Goal: Browse casually

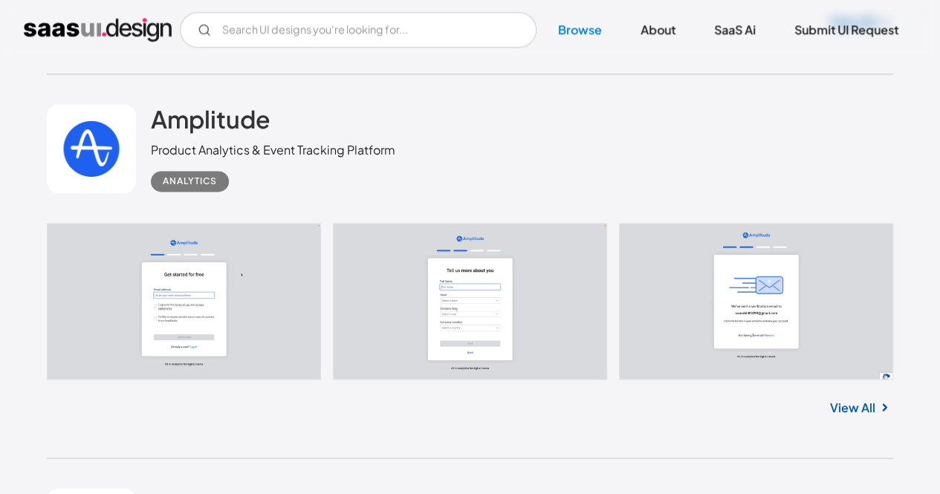
scroll to position [3829, 0]
click at [862, 400] on link "View All" at bounding box center [852, 406] width 45 height 18
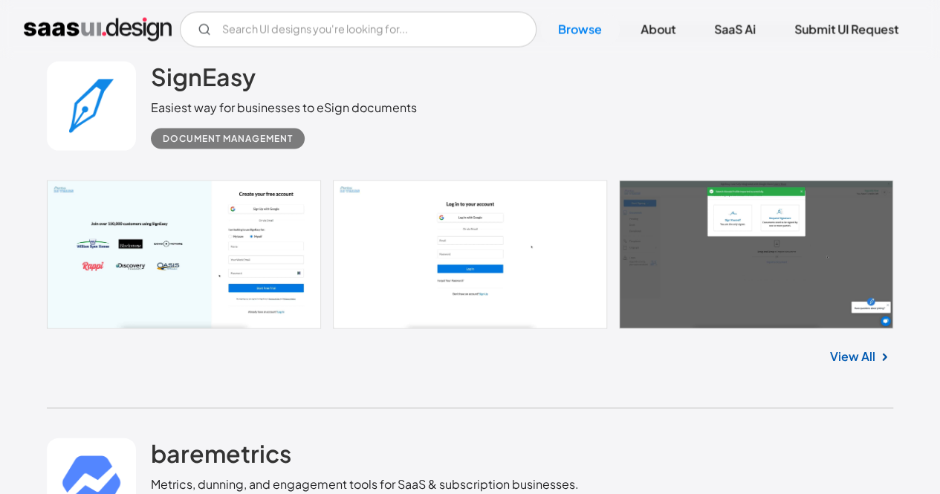
scroll to position [4255, 0]
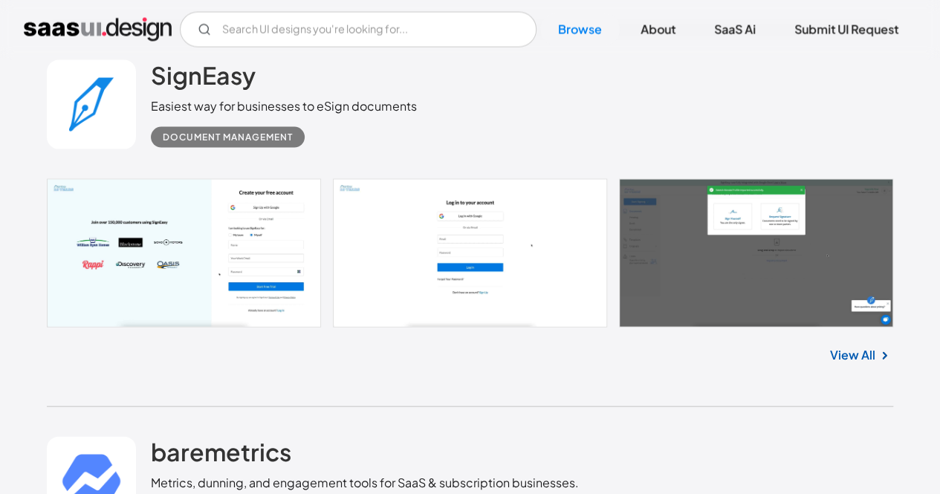
click at [799, 302] on link at bounding box center [470, 253] width 846 height 149
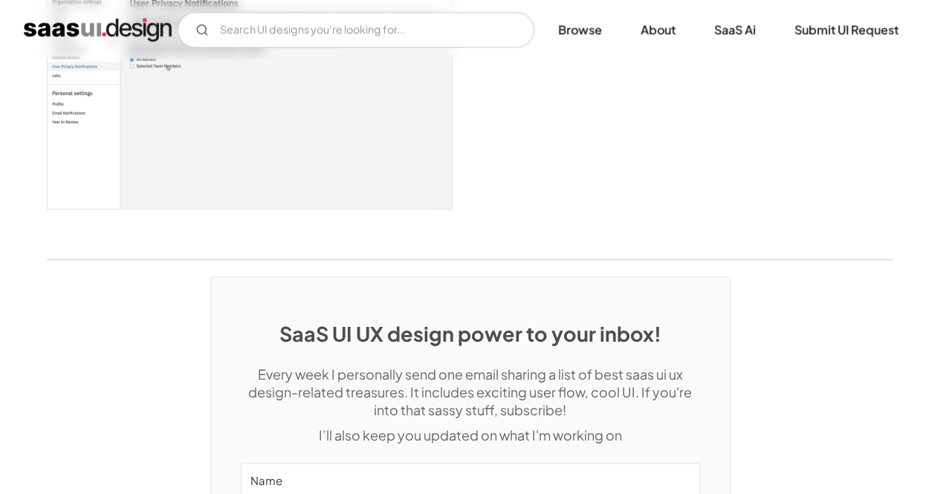
scroll to position [3568, 0]
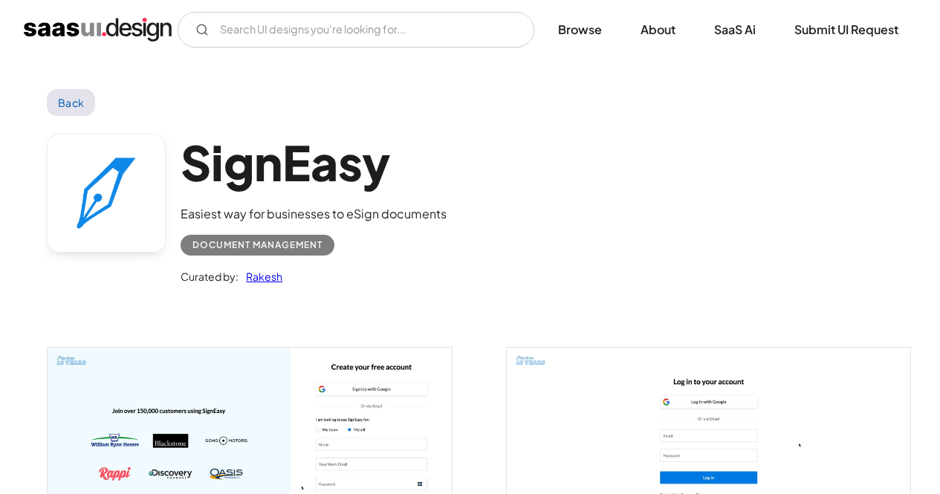
scroll to position [608, 0]
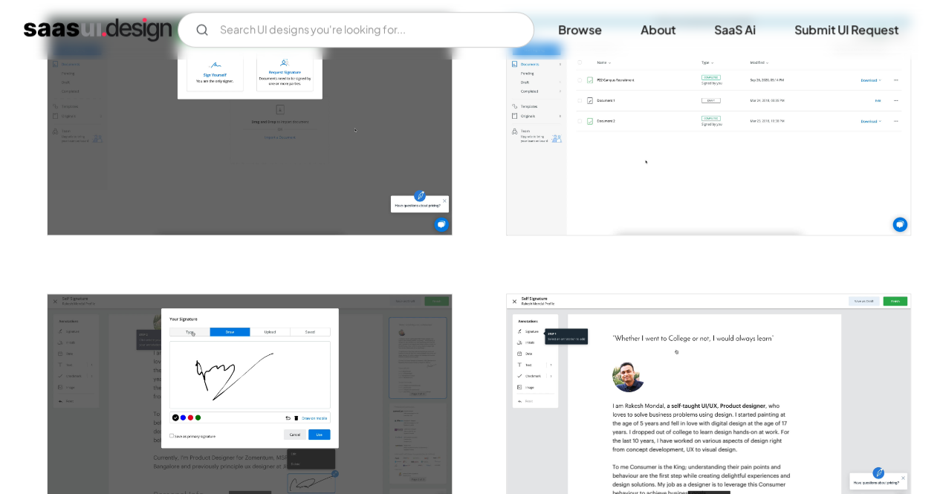
click at [317, 354] on img "open lightbox" at bounding box center [249, 403] width 403 height 218
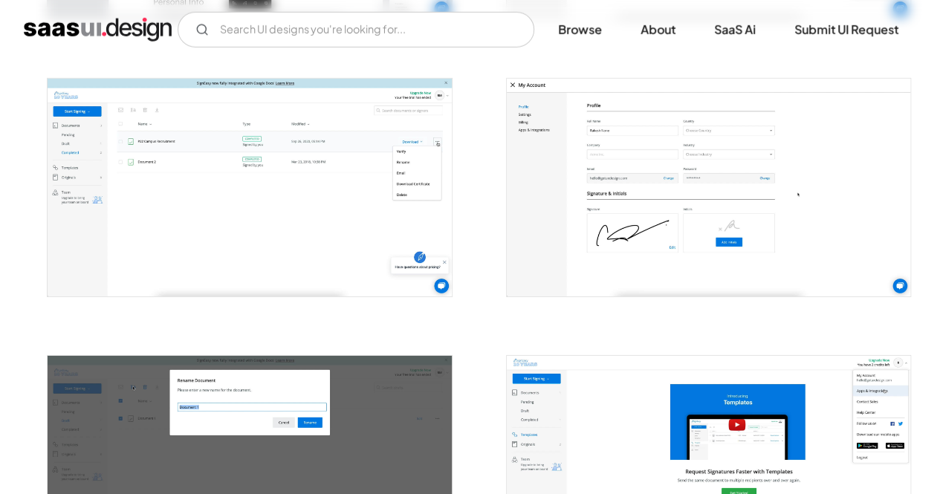
scroll to position [2208, 0]
